Goal: Navigation & Orientation: Find specific page/section

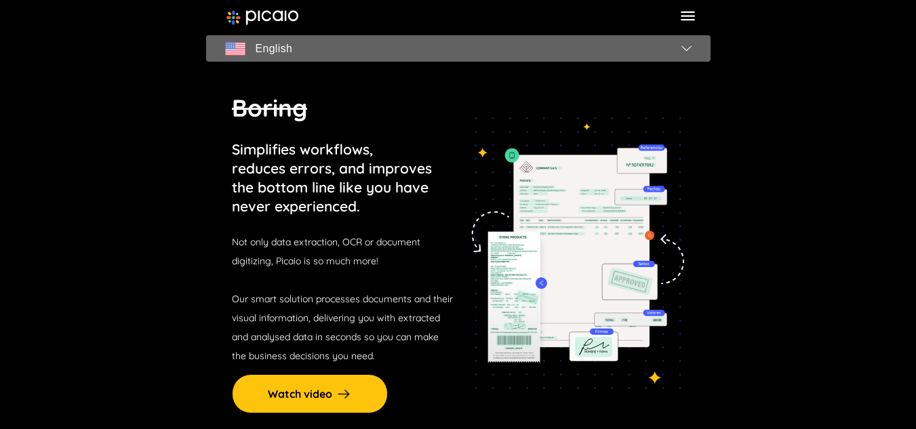
click at [688, 46] on img "button" at bounding box center [686, 47] width 10 height 5
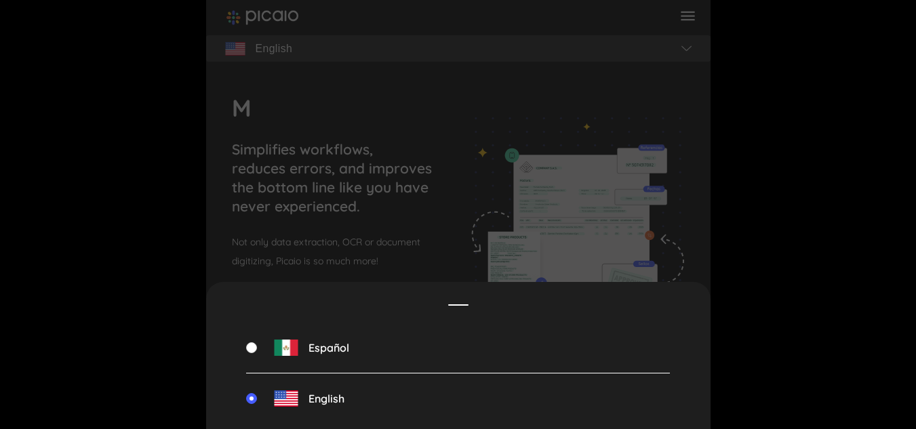
click at [318, 359] on div "Español" at bounding box center [458, 348] width 424 height 51
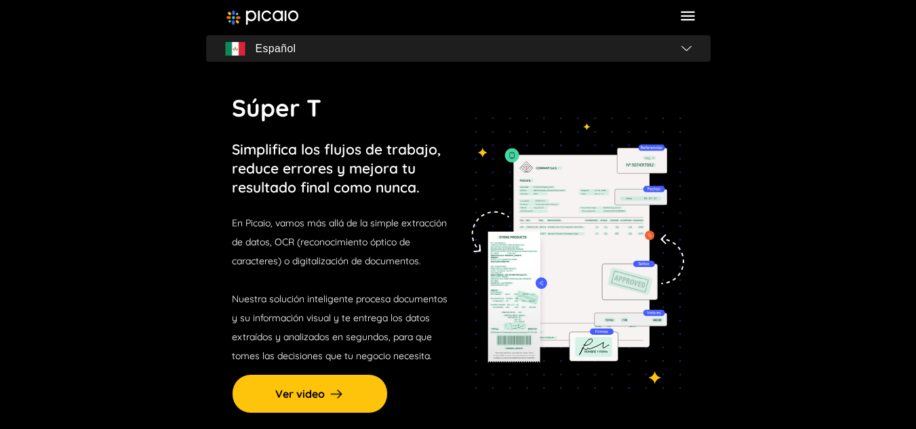
click at [690, 11] on icon at bounding box center [688, 16] width 18 height 18
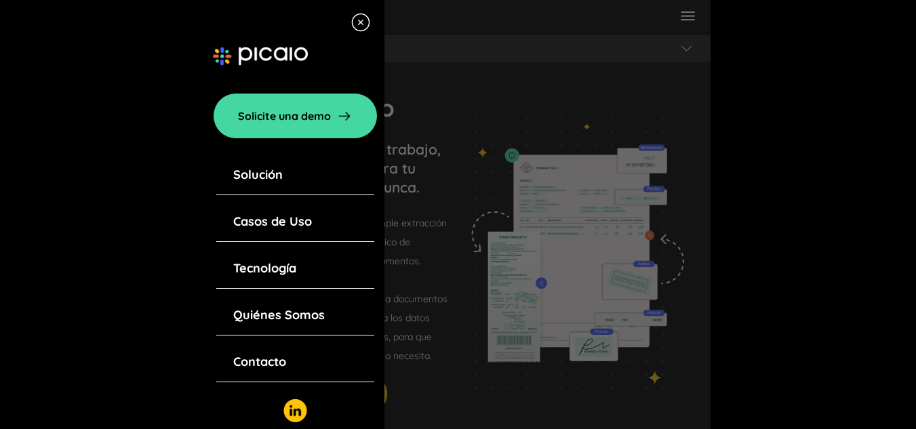
click at [249, 180] on link "Solución" at bounding box center [257, 174] width 49 height 19
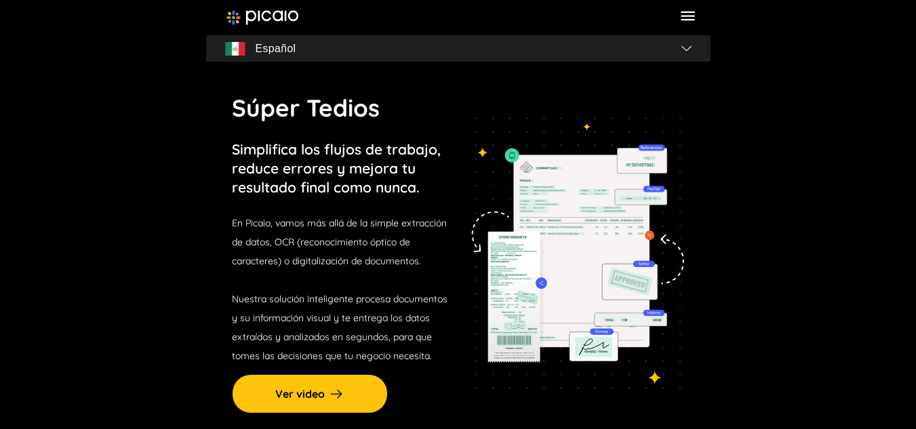
click at [691, 21] on icon at bounding box center [688, 16] width 18 height 18
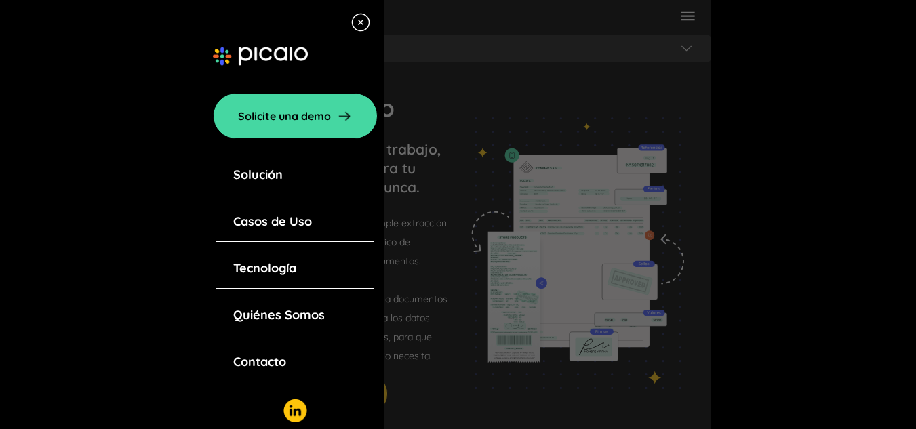
click at [231, 174] on div "Solución" at bounding box center [295, 175] width 158 height 40
click at [248, 174] on link "Solución" at bounding box center [257, 174] width 49 height 19
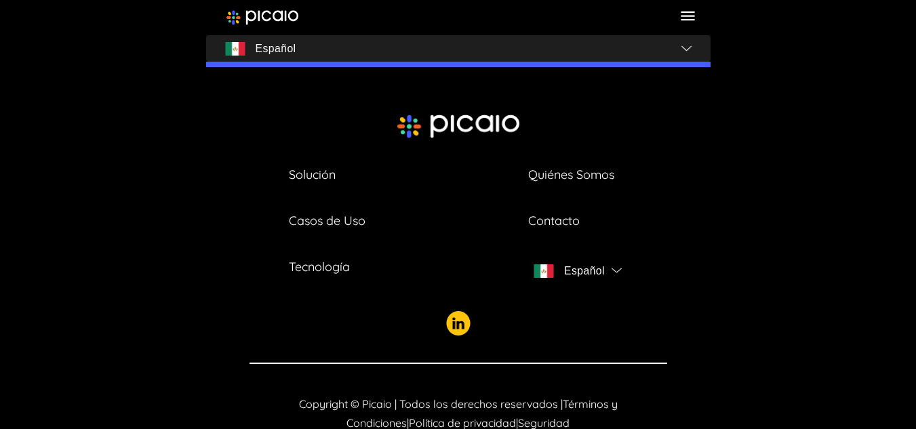
scroll to position [4934, 0]
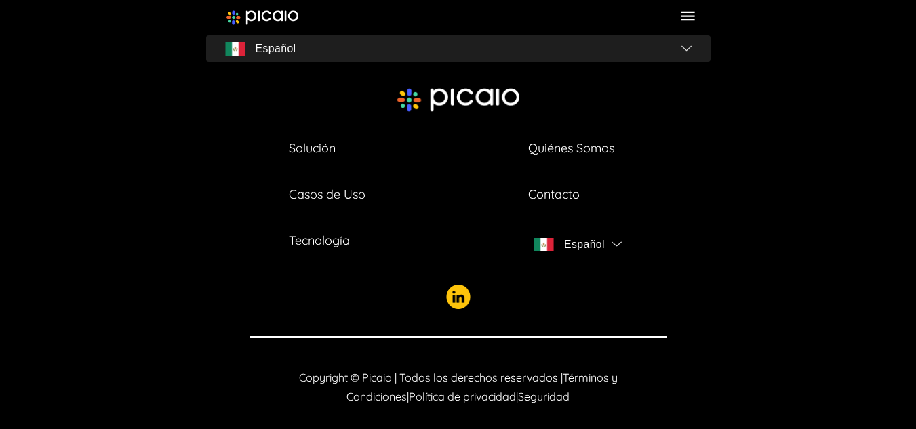
click at [680, 15] on icon at bounding box center [688, 16] width 18 height 18
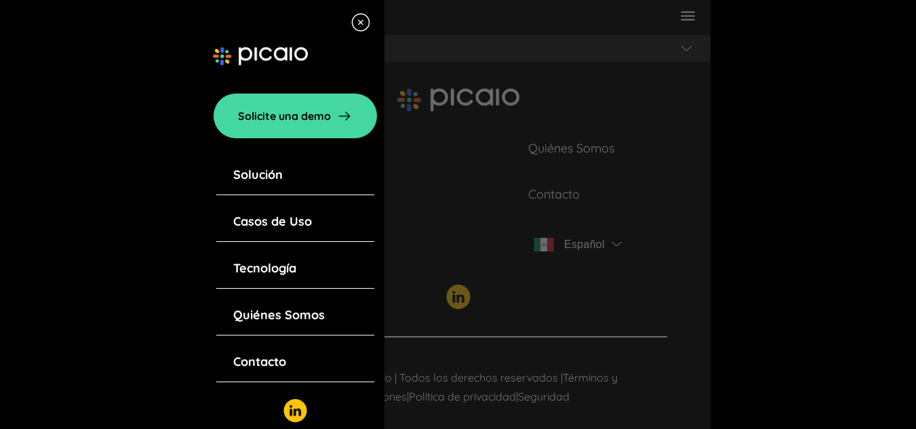
click at [287, 221] on link "Casos de Uso" at bounding box center [272, 221] width 79 height 19
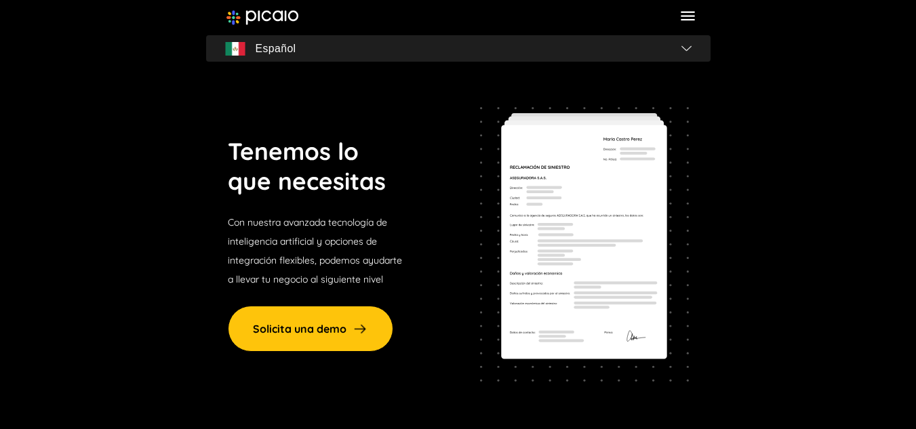
click at [262, 3] on div at bounding box center [458, 17] width 504 height 35
click at [264, 9] on div at bounding box center [458, 17] width 504 height 35
click at [264, 17] on img at bounding box center [262, 17] width 73 height 15
